Goal: Task Accomplishment & Management: Manage account settings

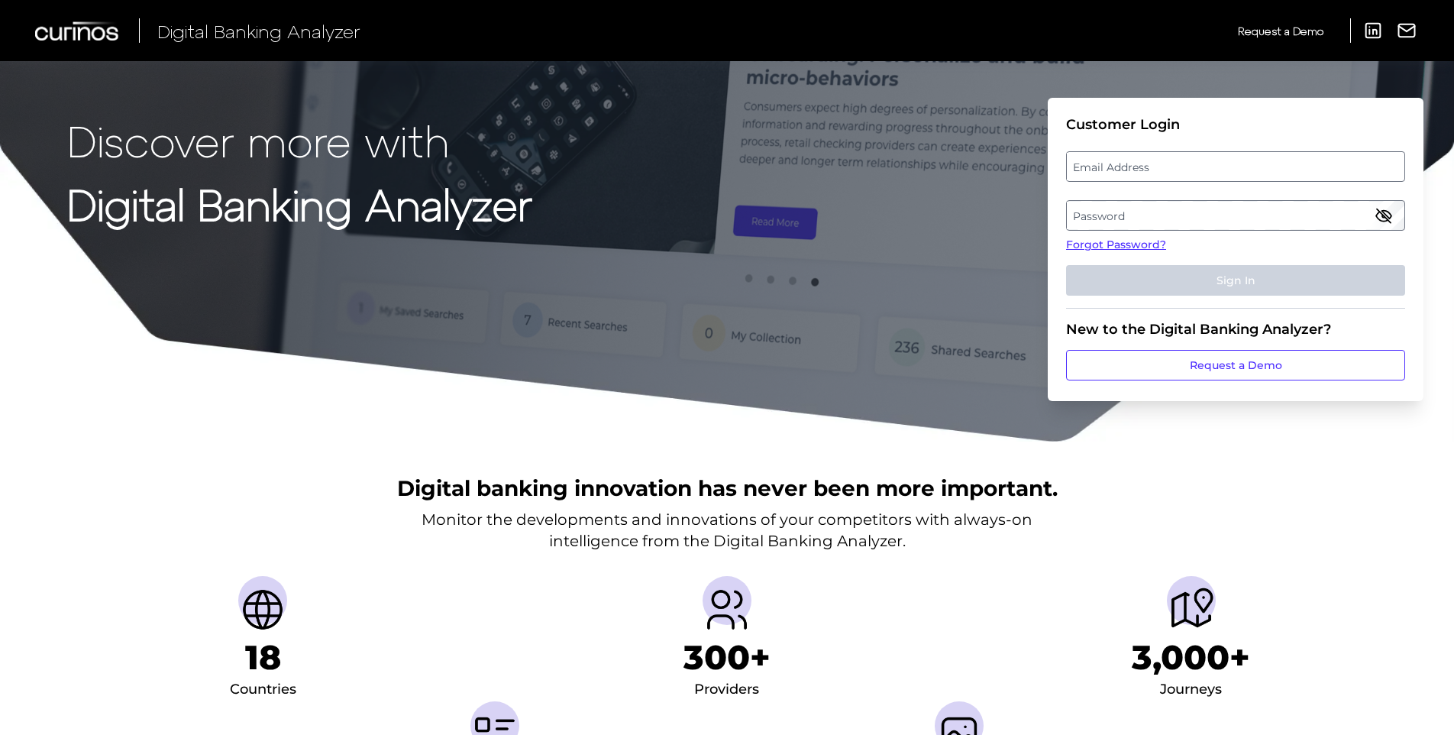
click at [1171, 163] on label "Email Address" at bounding box center [1235, 166] width 337 height 27
click at [1171, 163] on input "email" at bounding box center [1235, 166] width 339 height 31
click at [1196, 209] on label "Password" at bounding box center [1235, 215] width 337 height 27
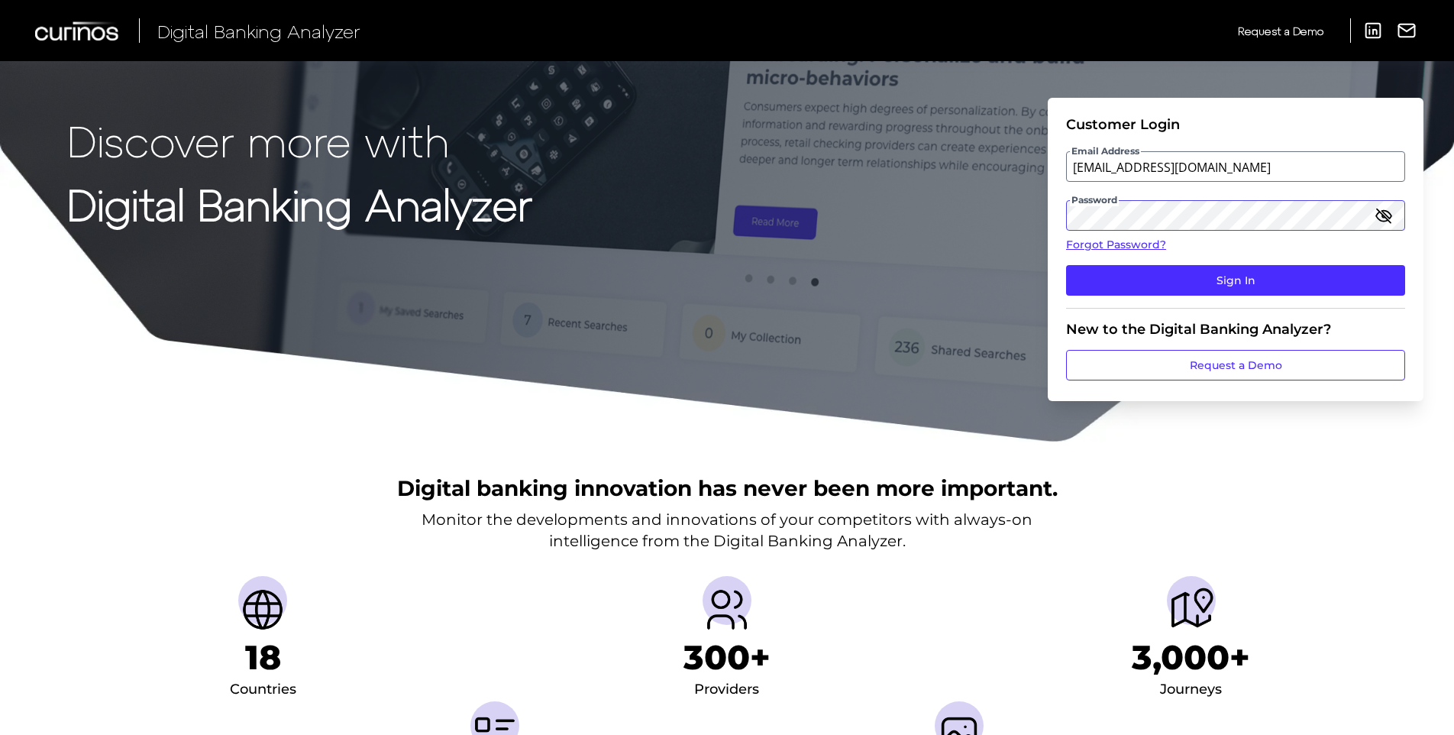
click at [1066, 265] on button "Sign In" at bounding box center [1235, 280] width 339 height 31
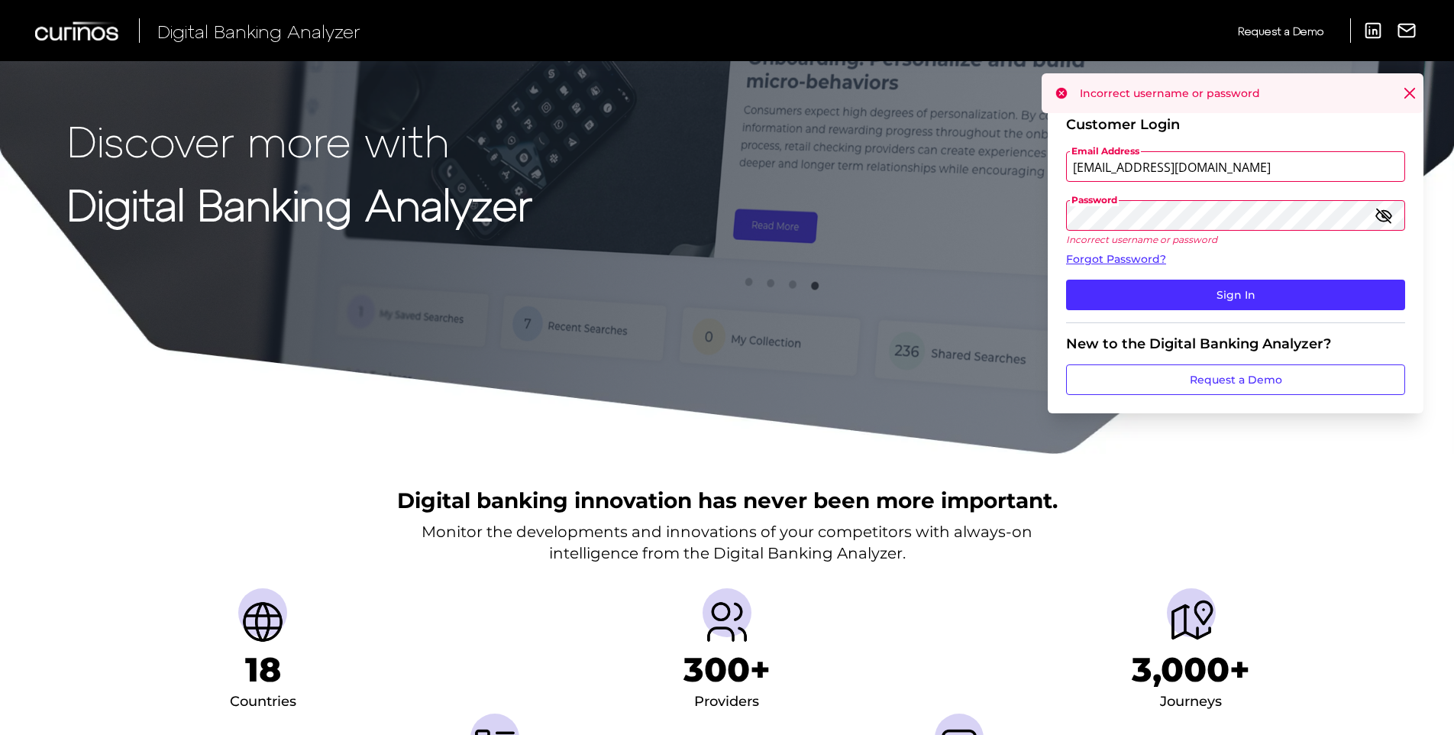
click at [1066, 279] on button "Sign In" at bounding box center [1235, 294] width 339 height 31
click at [1212, 168] on input "[EMAIL_ADDRESS][DOMAIN_NAME]" at bounding box center [1235, 166] width 339 height 31
click at [1170, 169] on input "[EMAIL_ADDRESS][DOMAIN_NAME]" at bounding box center [1235, 166] width 339 height 31
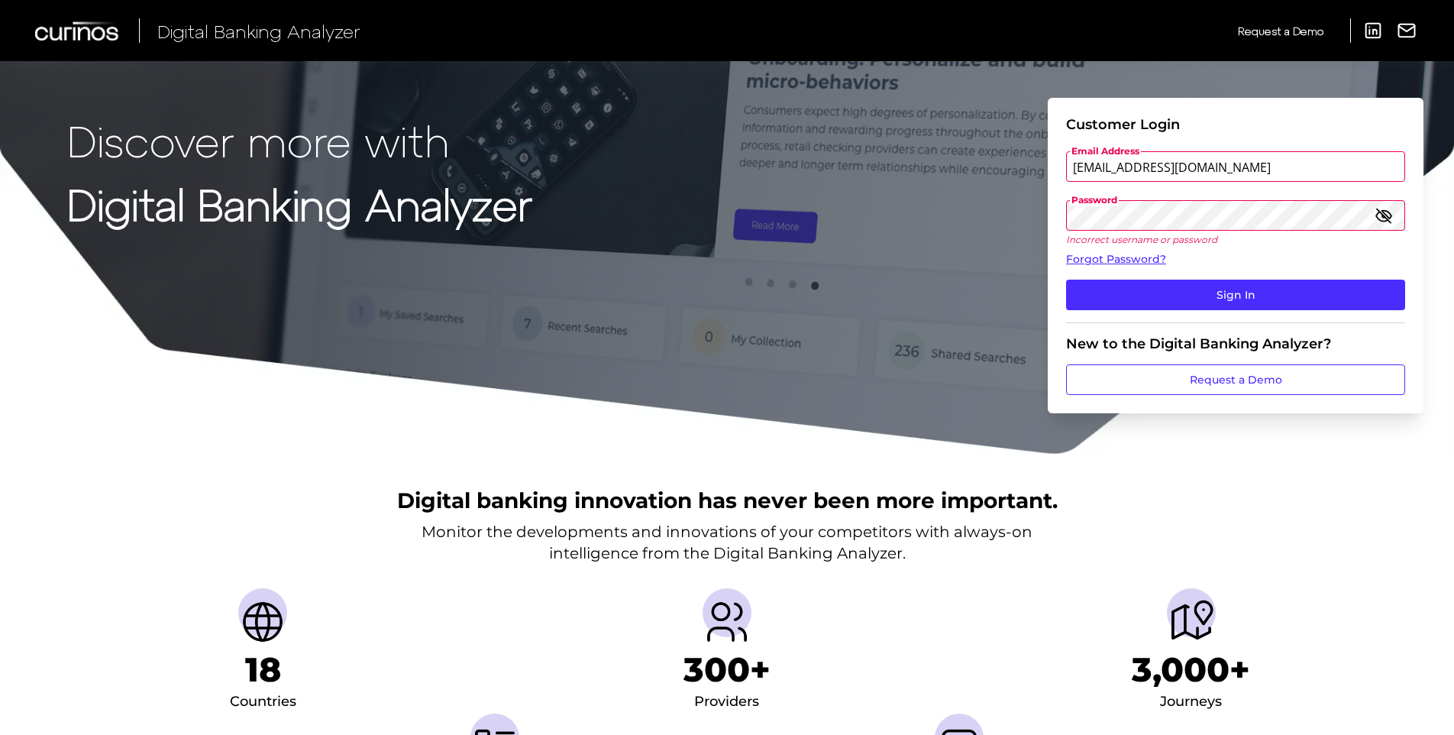
type input "[EMAIL_ADDRESS][DOMAIN_NAME]"
click at [1066, 279] on button "Sign In" at bounding box center [1235, 294] width 339 height 31
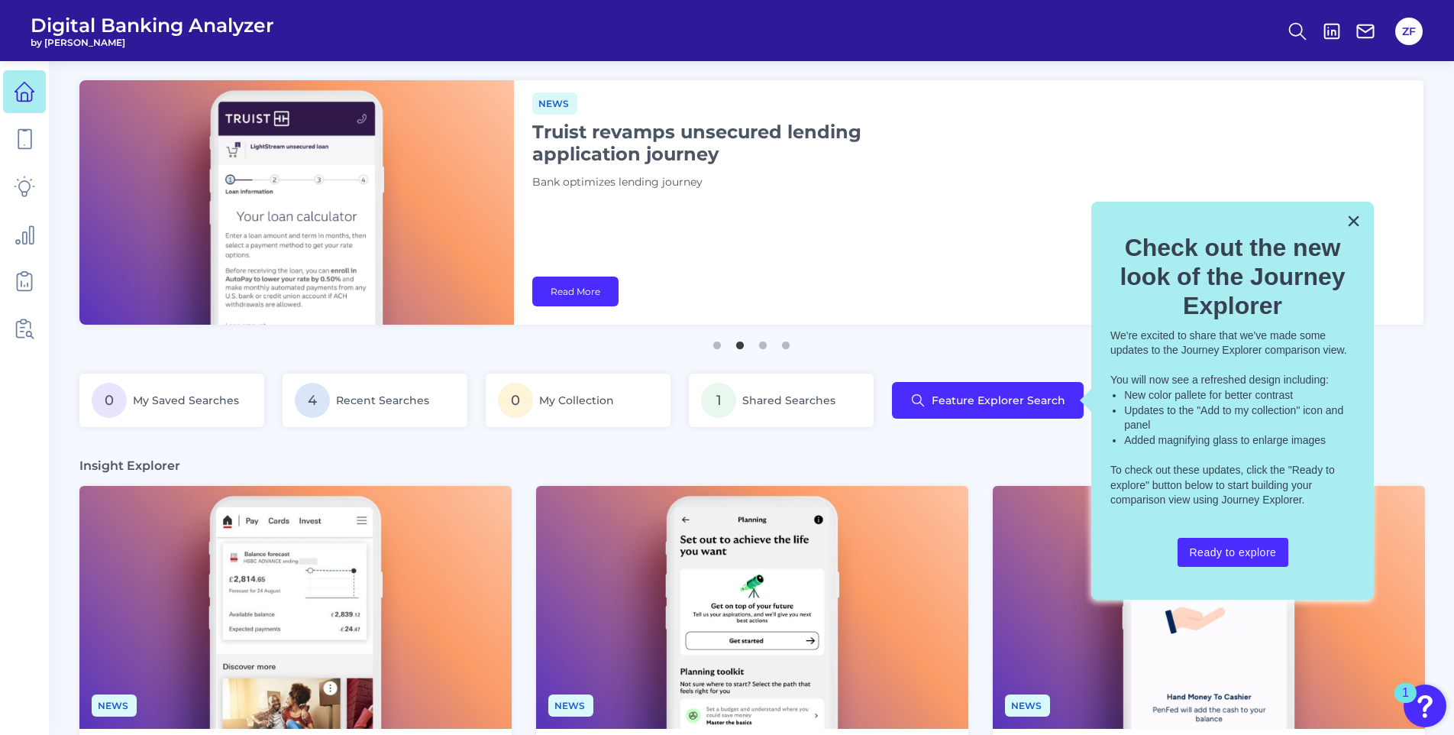
drag, startPoint x: 999, startPoint y: 9, endPoint x: 1090, endPoint y: 15, distance: 91.8
click at [999, 9] on header "Digital Banking Analyzer by Curinos ZF" at bounding box center [727, 30] width 1454 height 61
click at [1419, 24] on button "ZF" at bounding box center [1408, 31] width 27 height 27
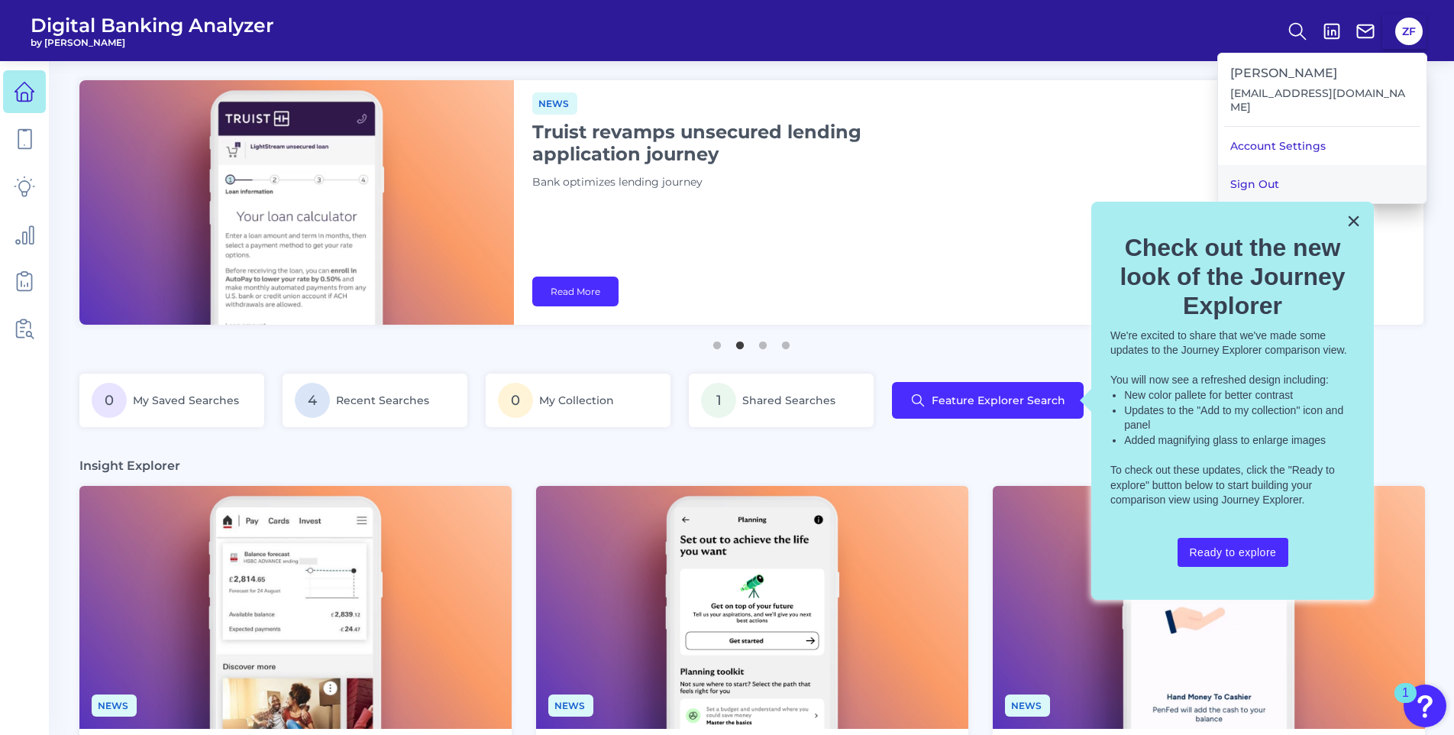
click at [1325, 172] on button "Sign Out" at bounding box center [1322, 184] width 208 height 38
